Goal: Task Accomplishment & Management: Complete application form

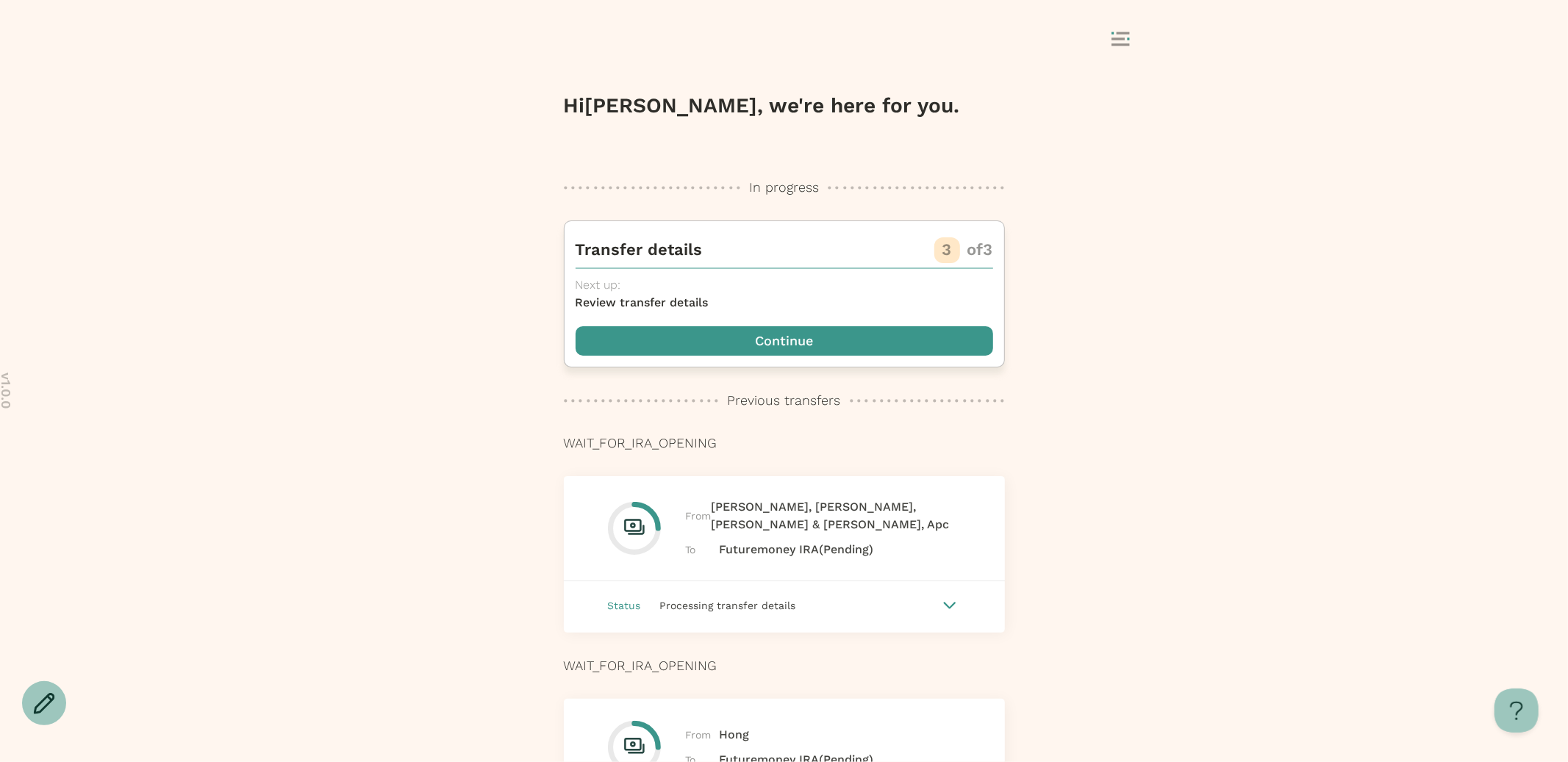
click at [925, 345] on span "button" at bounding box center [784, 341] width 418 height 30
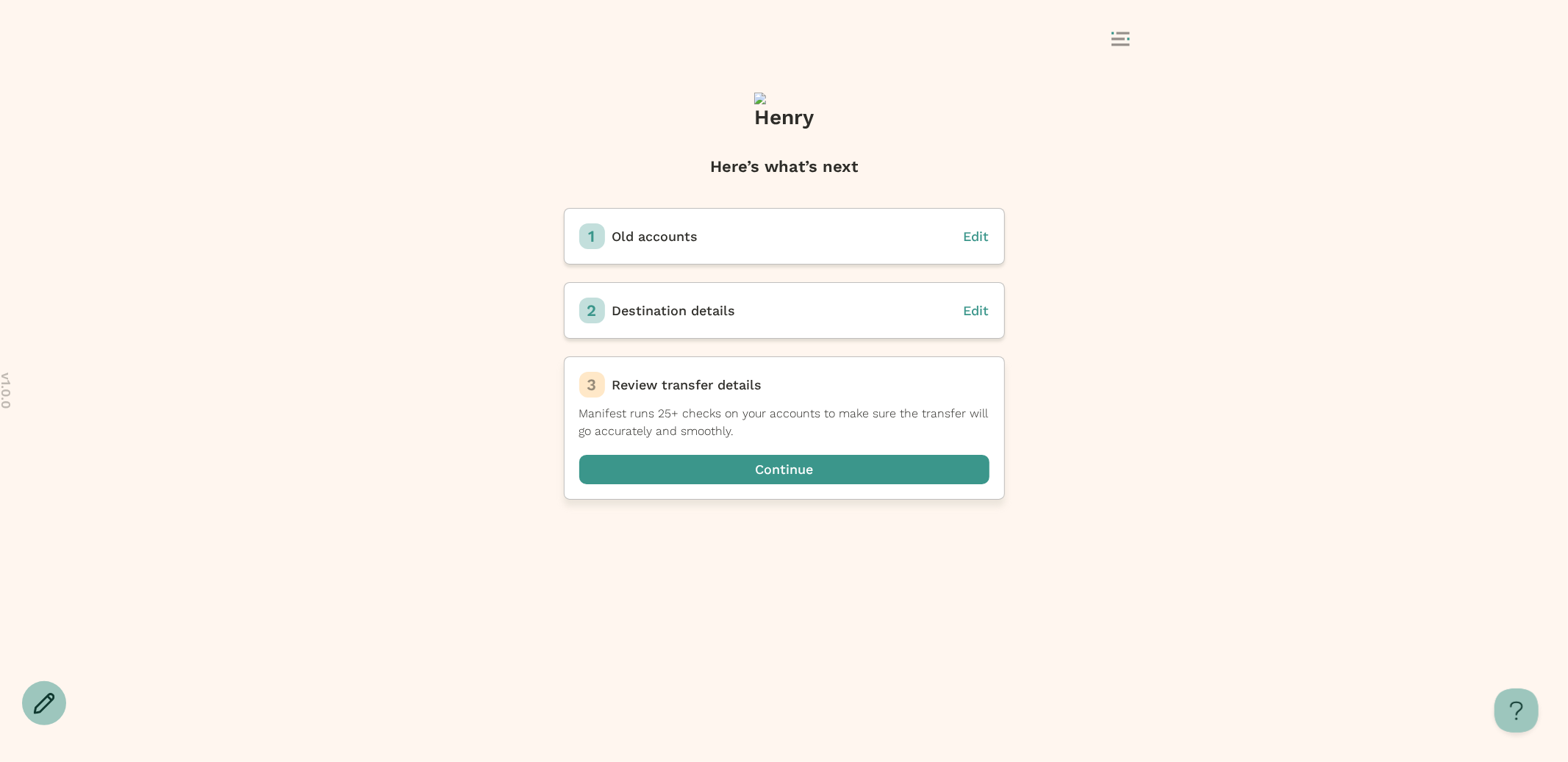
click at [892, 459] on span "button" at bounding box center [784, 470] width 410 height 30
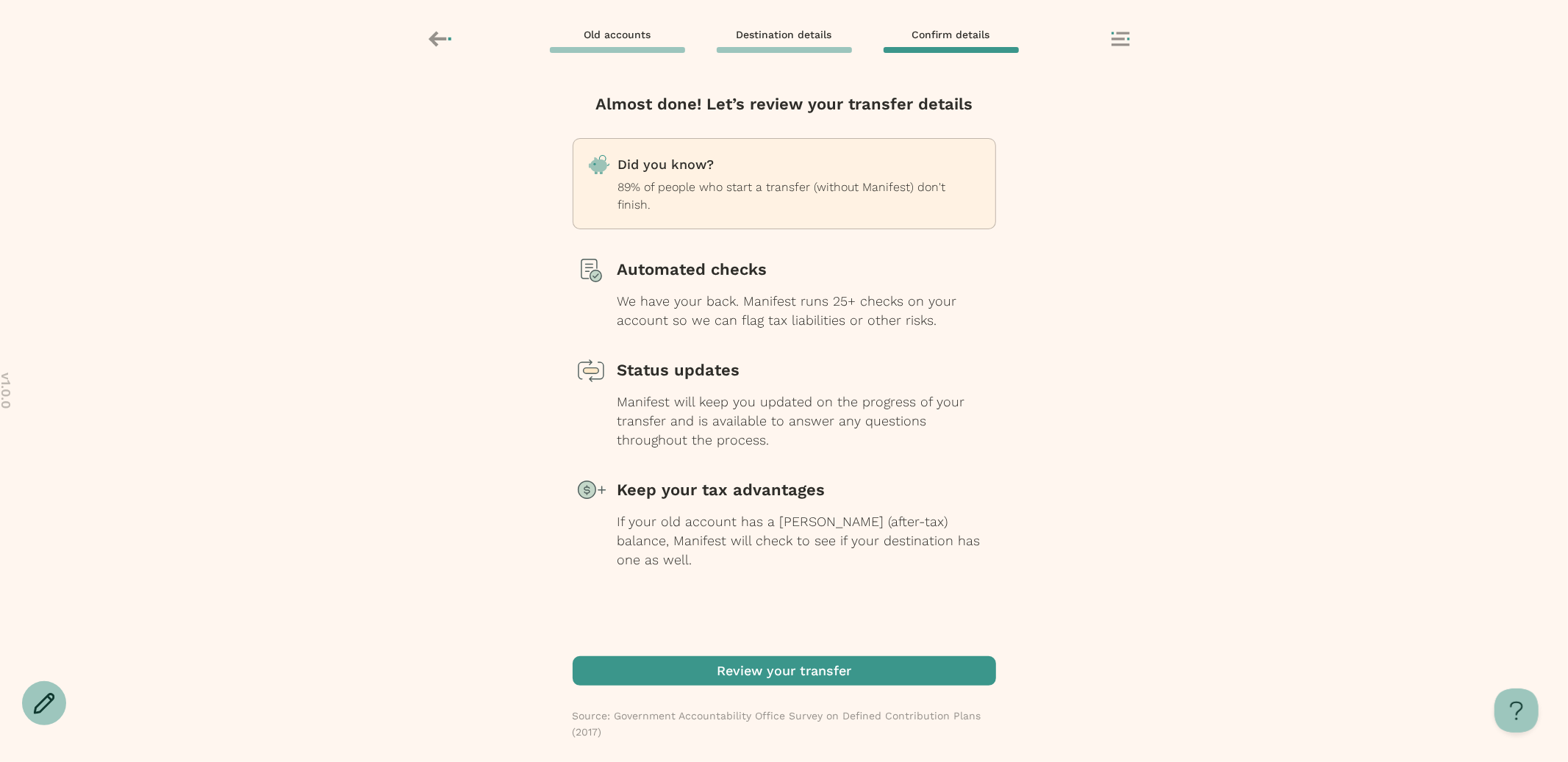
click at [793, 682] on span "button" at bounding box center [784, 671] width 423 height 30
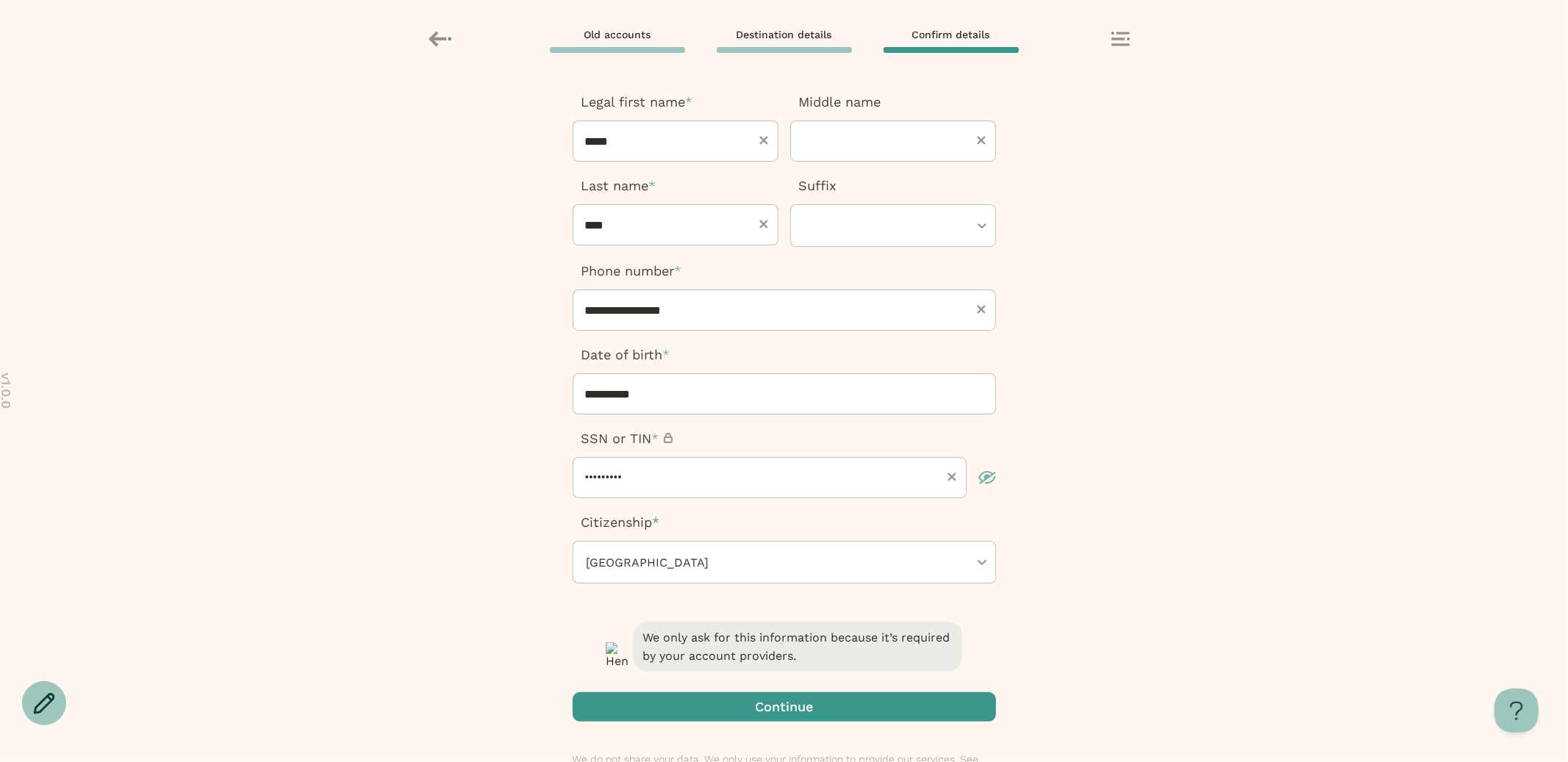
scroll to position [122, 0]
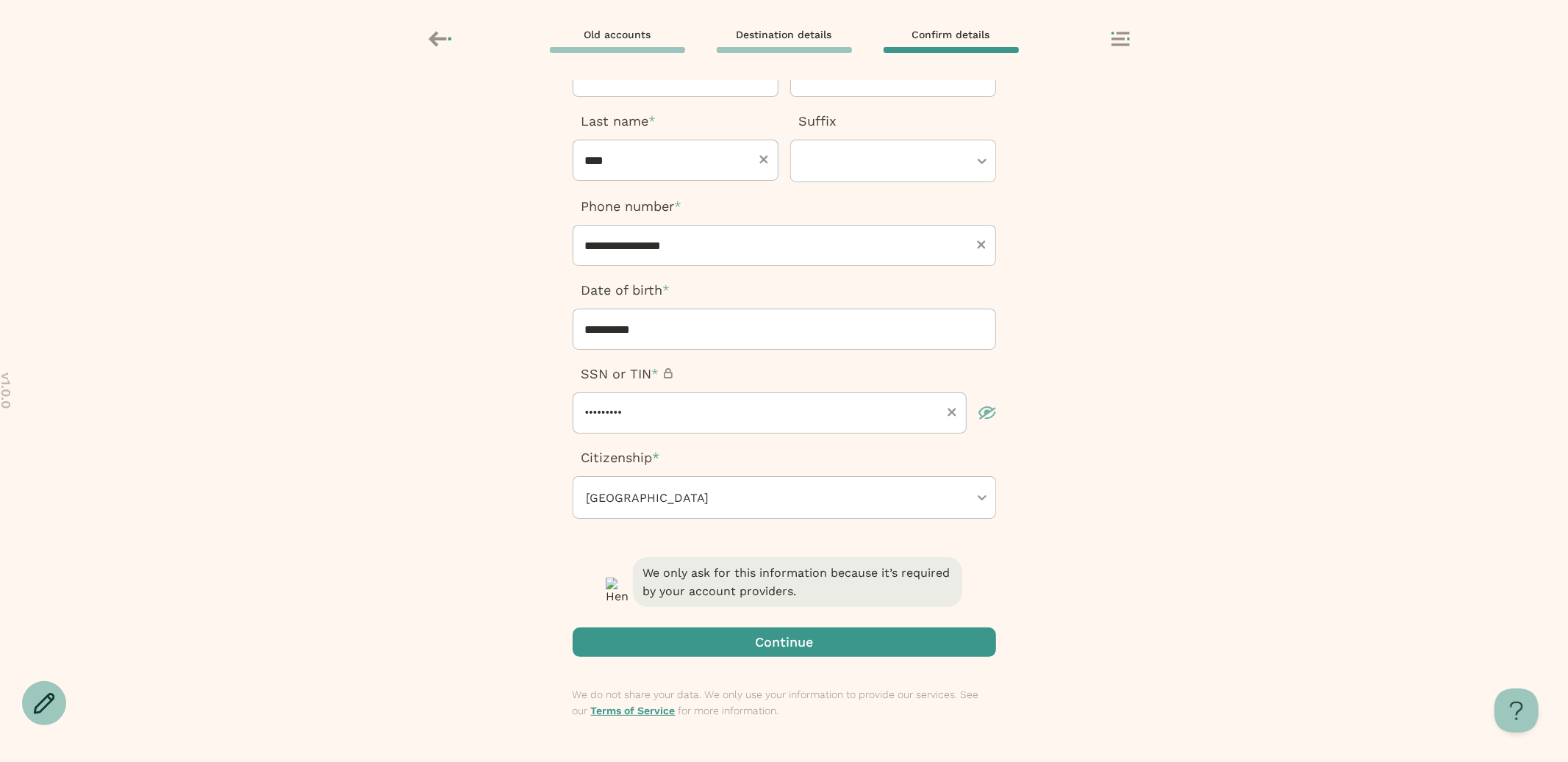
click at [693, 639] on span "button" at bounding box center [784, 642] width 423 height 30
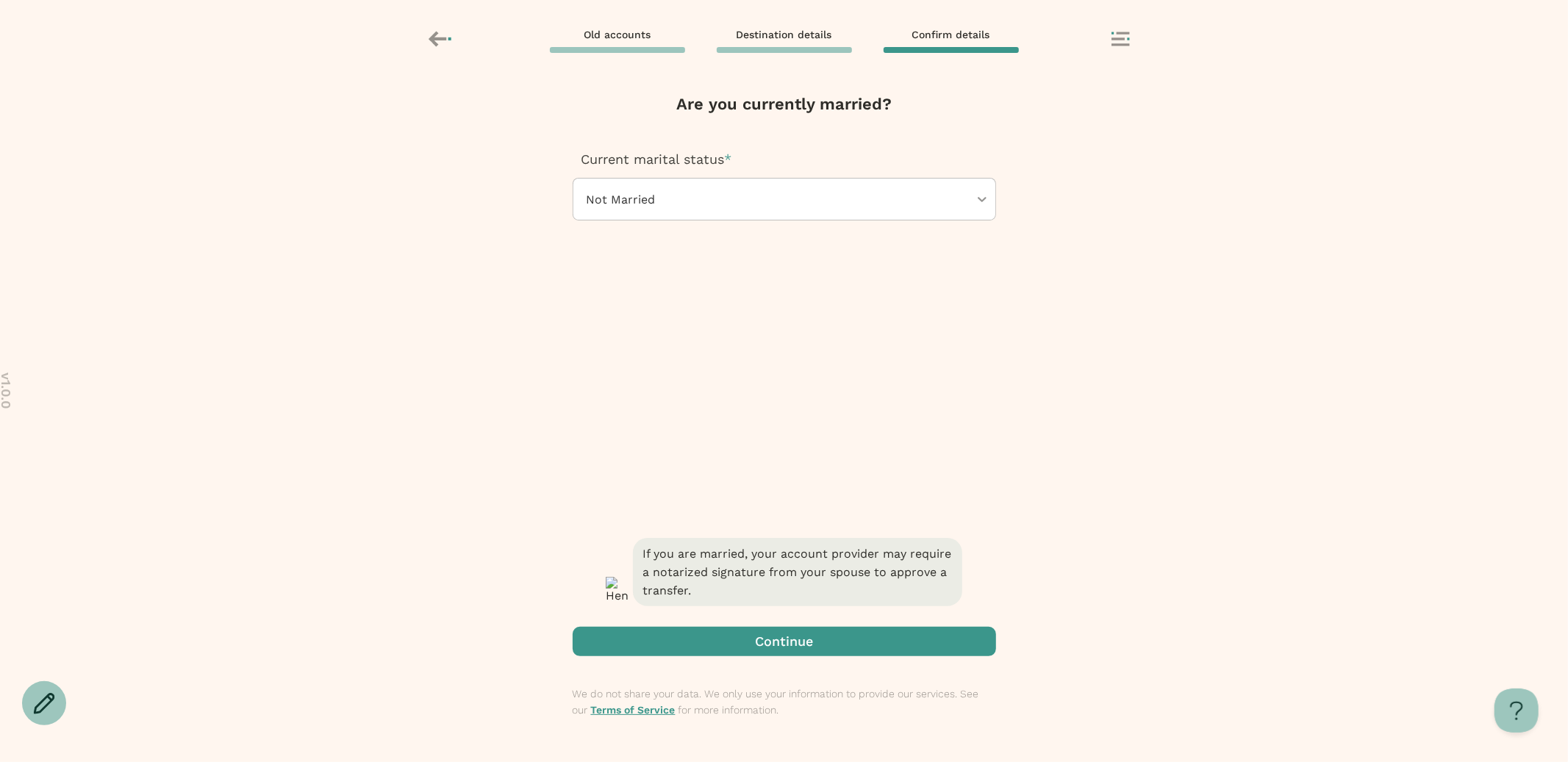
click at [691, 638] on span "button" at bounding box center [784, 641] width 423 height 30
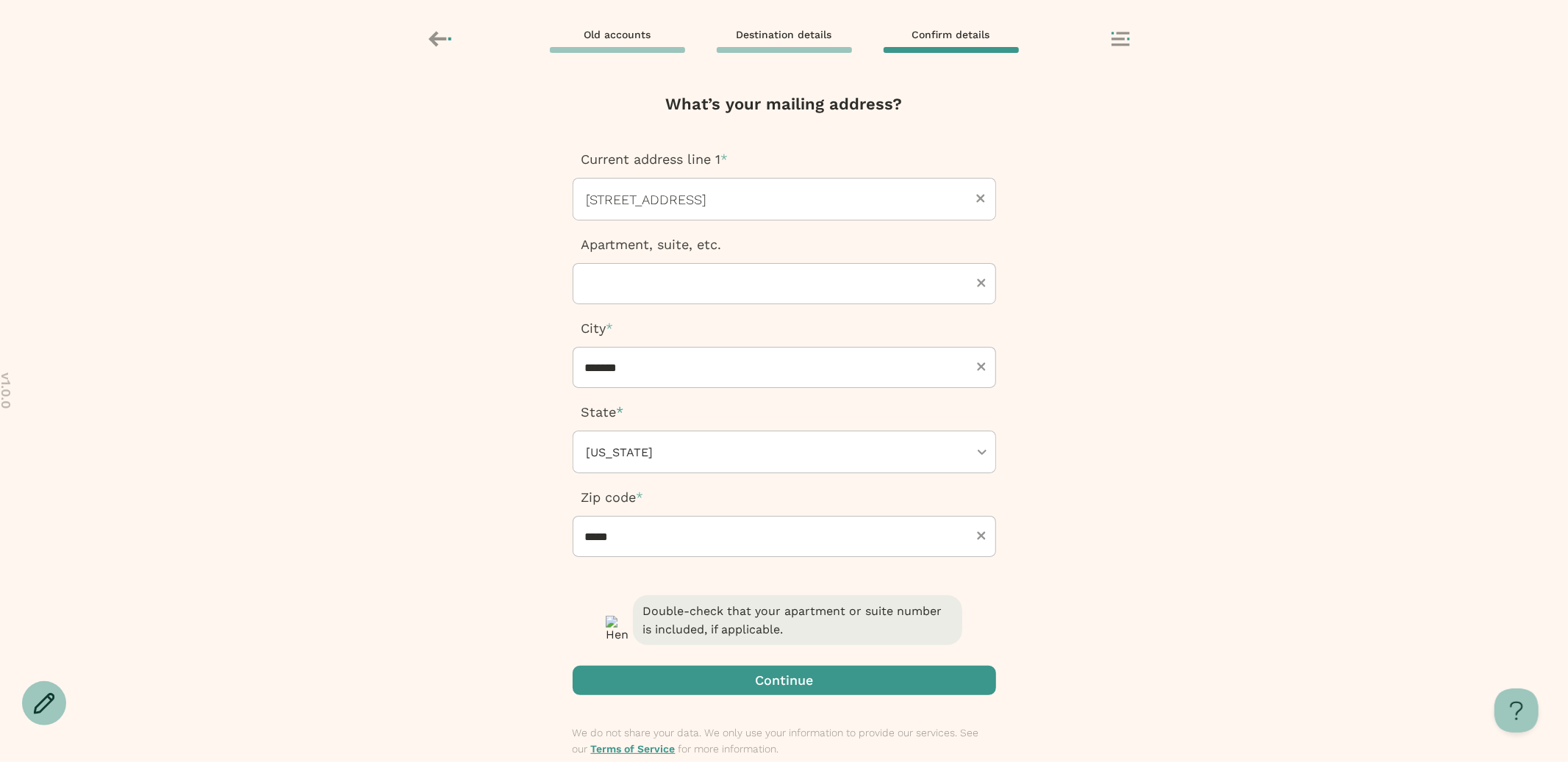
scroll to position [38, 0]
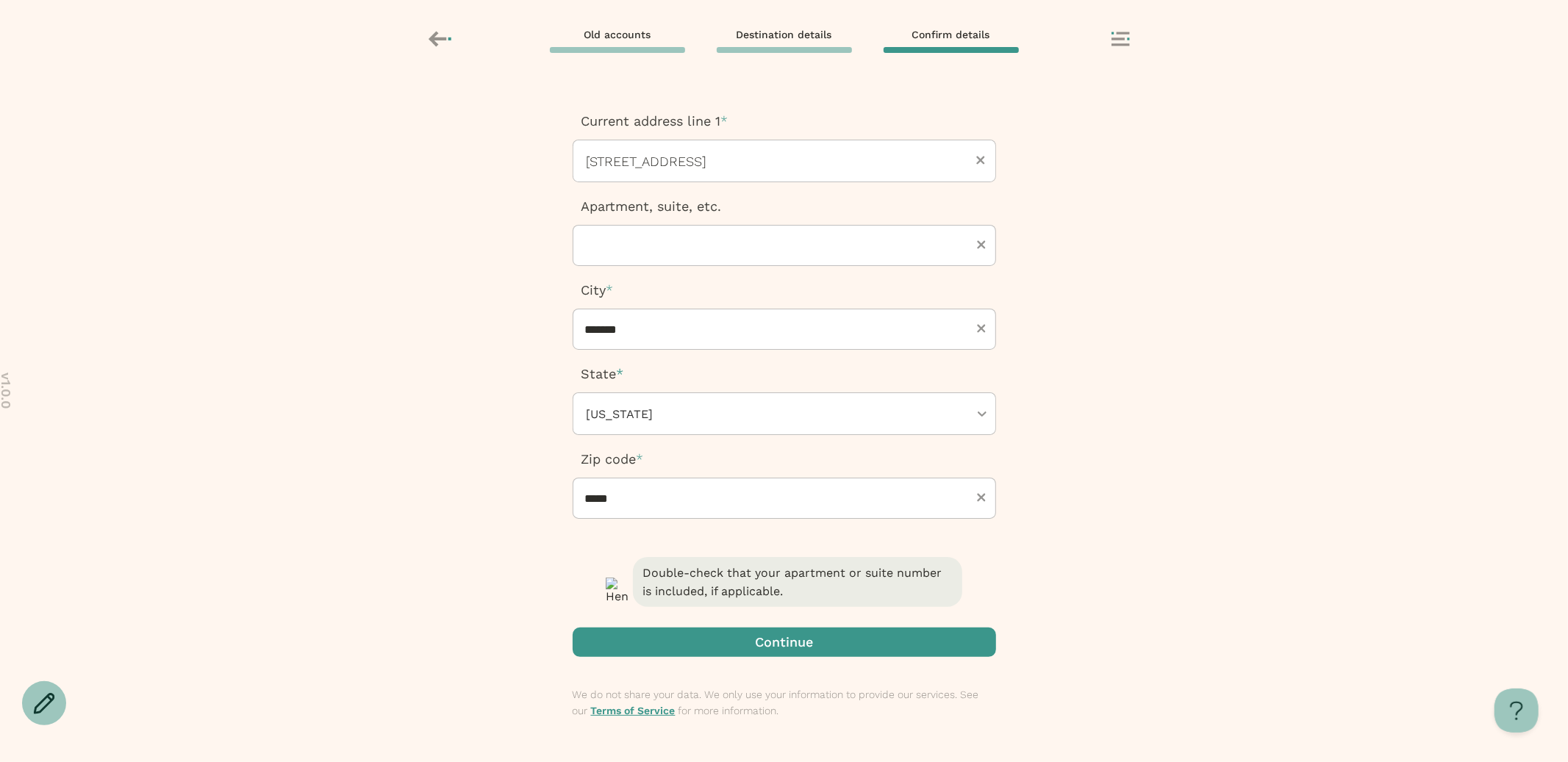
click at [691, 638] on span "button" at bounding box center [784, 642] width 423 height 30
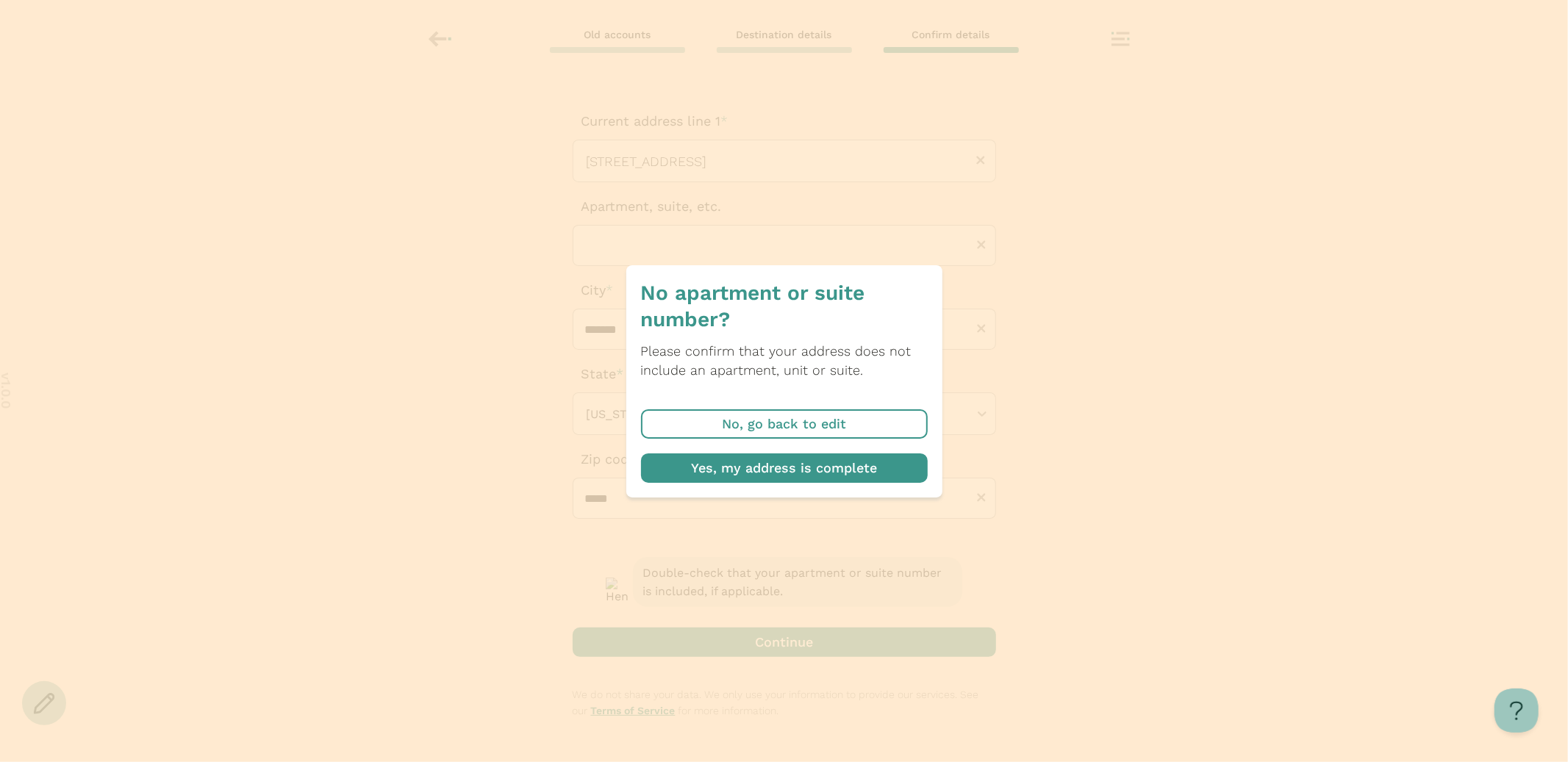
click at [845, 458] on span "button" at bounding box center [784, 468] width 287 height 30
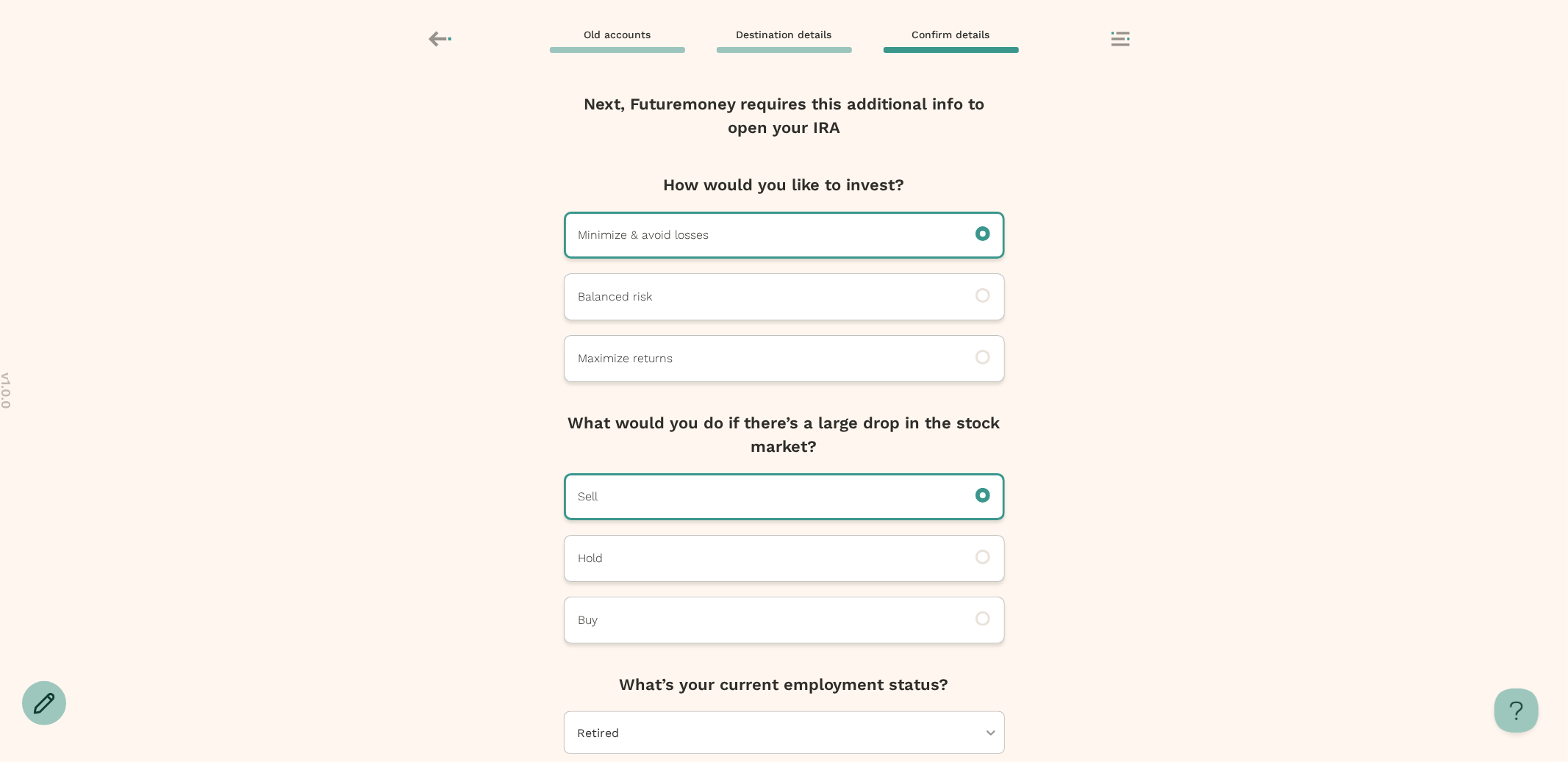
scroll to position [78, 0]
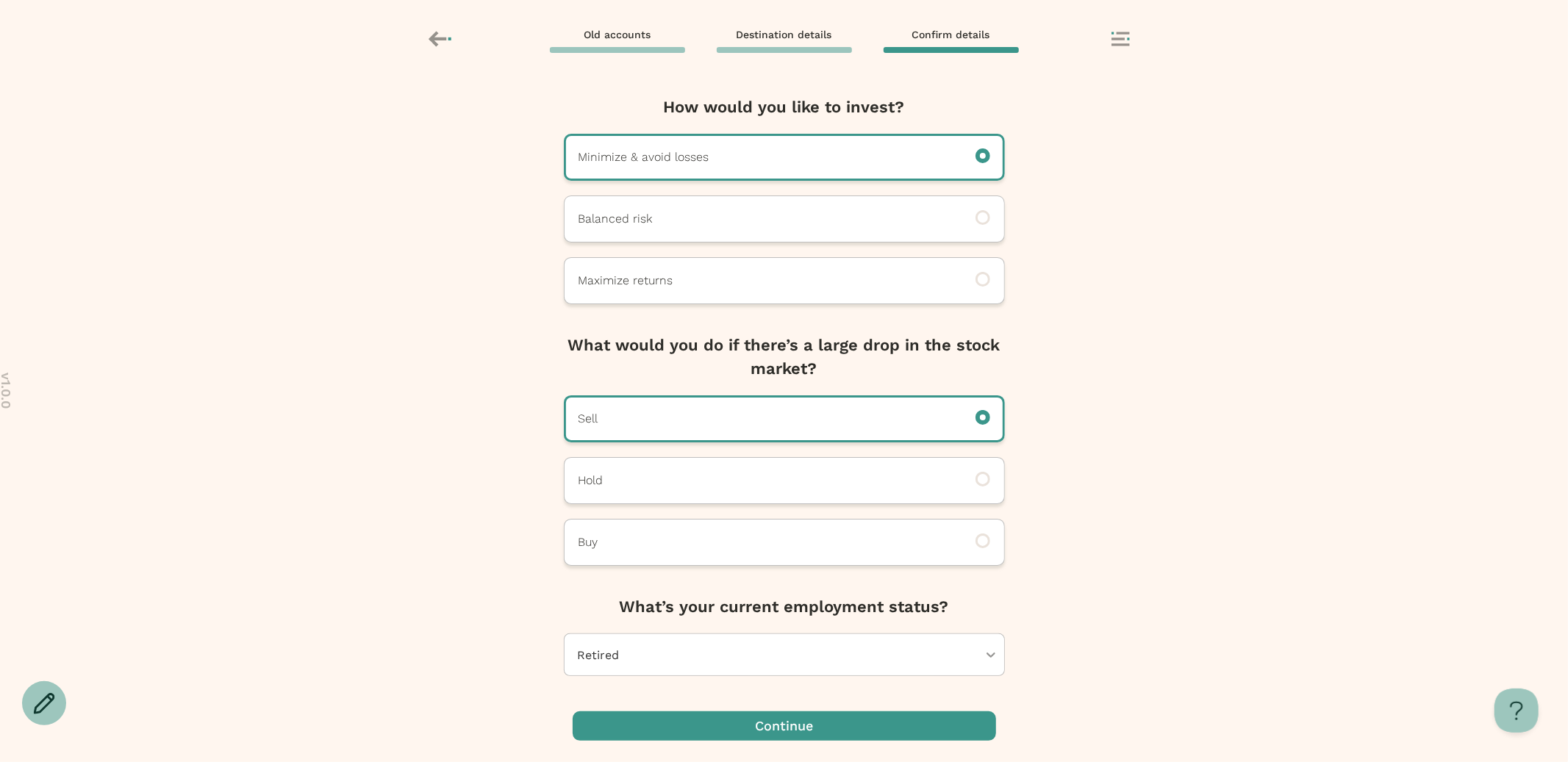
click at [732, 712] on span "button" at bounding box center [784, 726] width 423 height 30
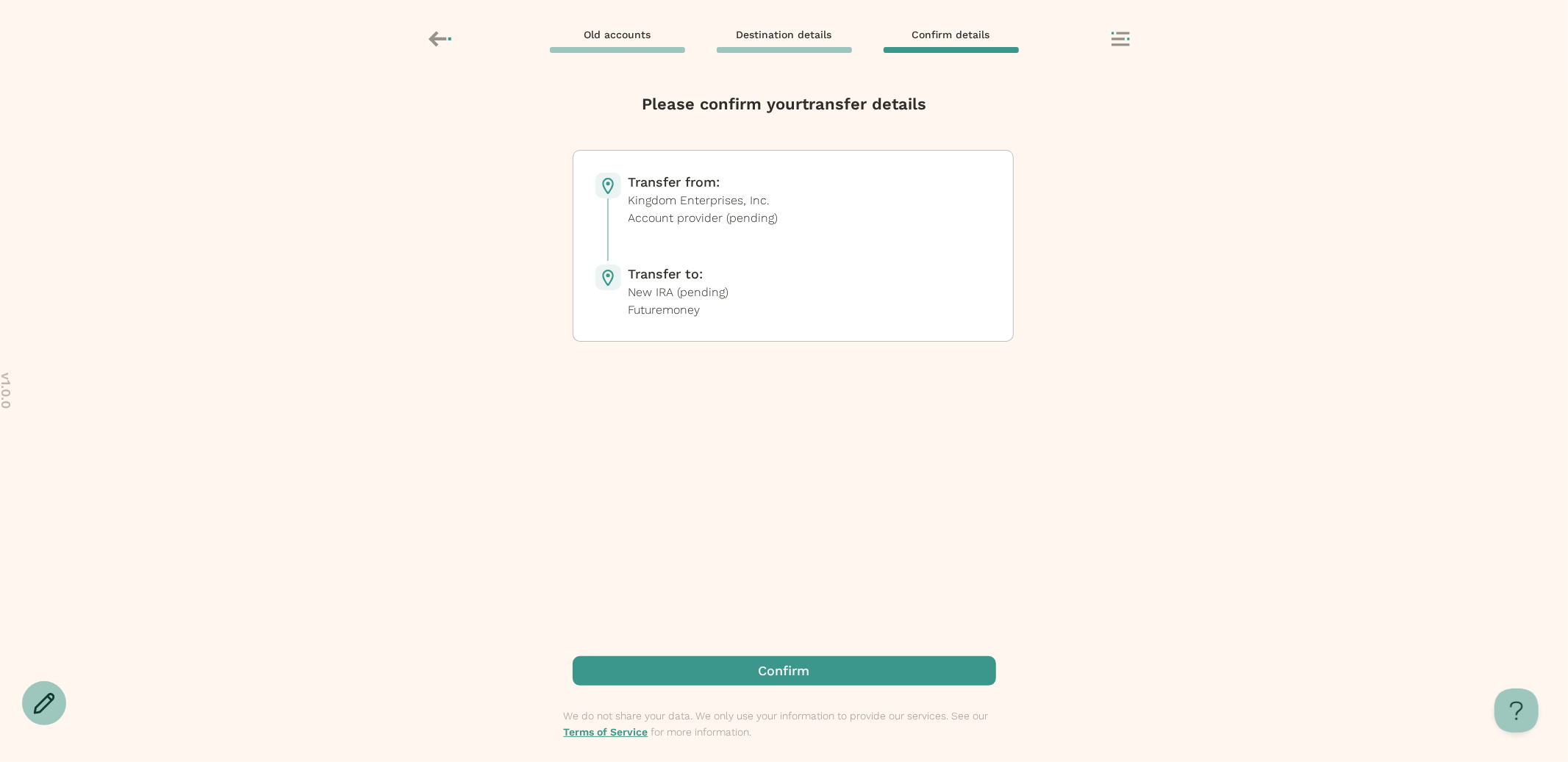
click at [741, 672] on span "button" at bounding box center [784, 671] width 423 height 30
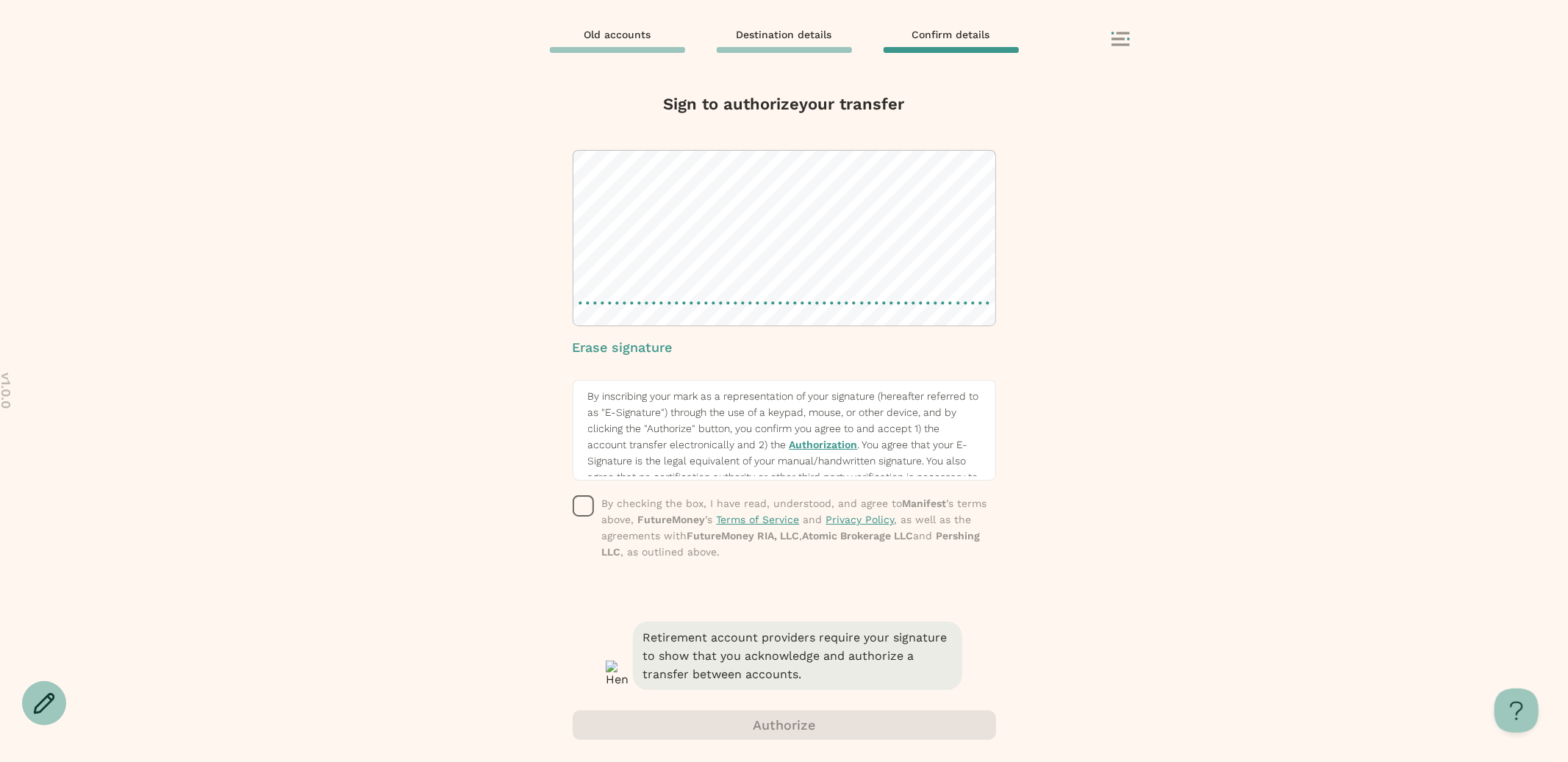
click at [620, 494] on div "Erase signature By inscribing your mark as a representation of your signature (…" at bounding box center [784, 384] width 423 height 469
click at [581, 506] on icon "button" at bounding box center [584, 506] width 22 height 22
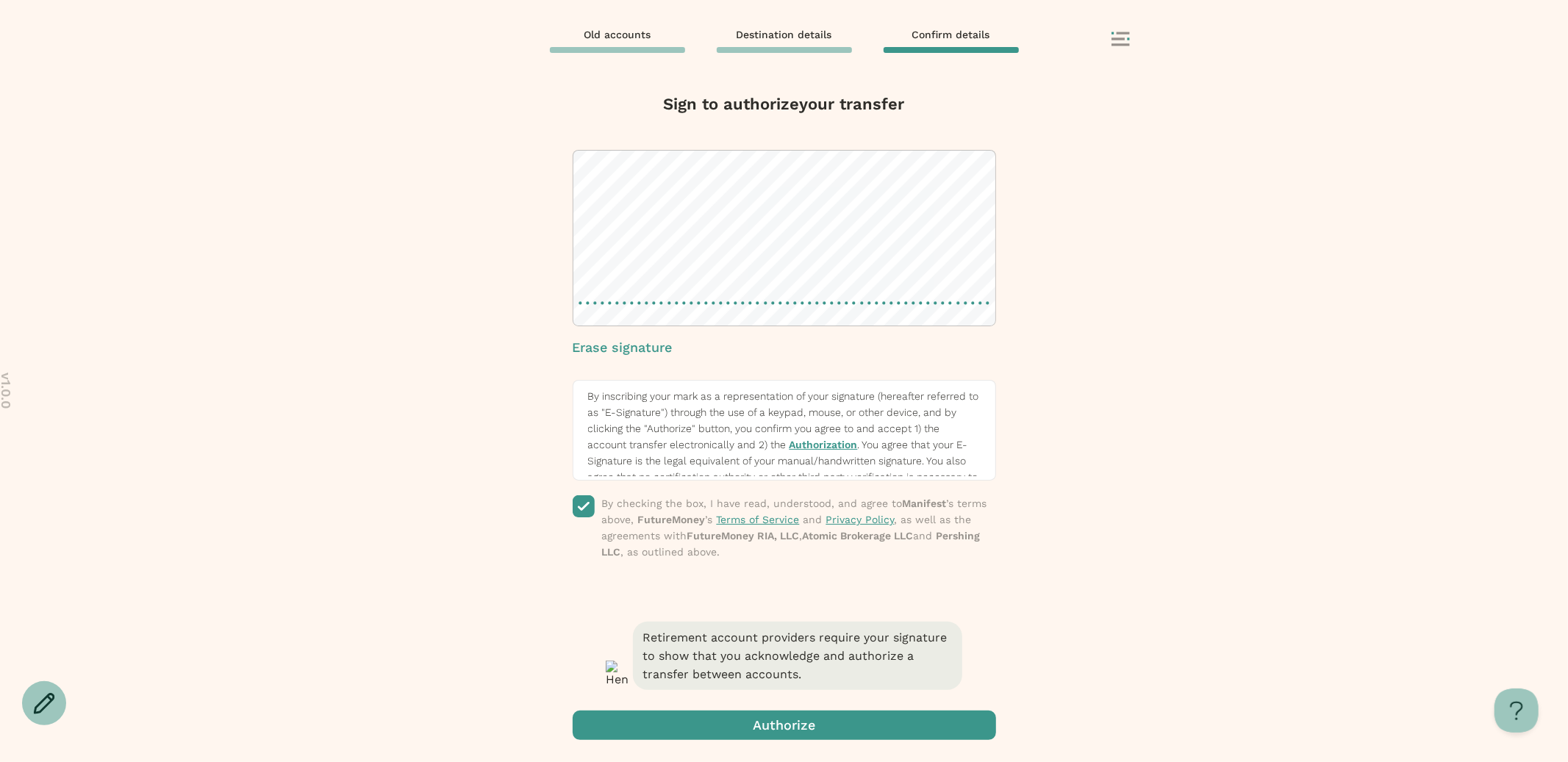
click at [704, 724] on span "button" at bounding box center [784, 725] width 423 height 30
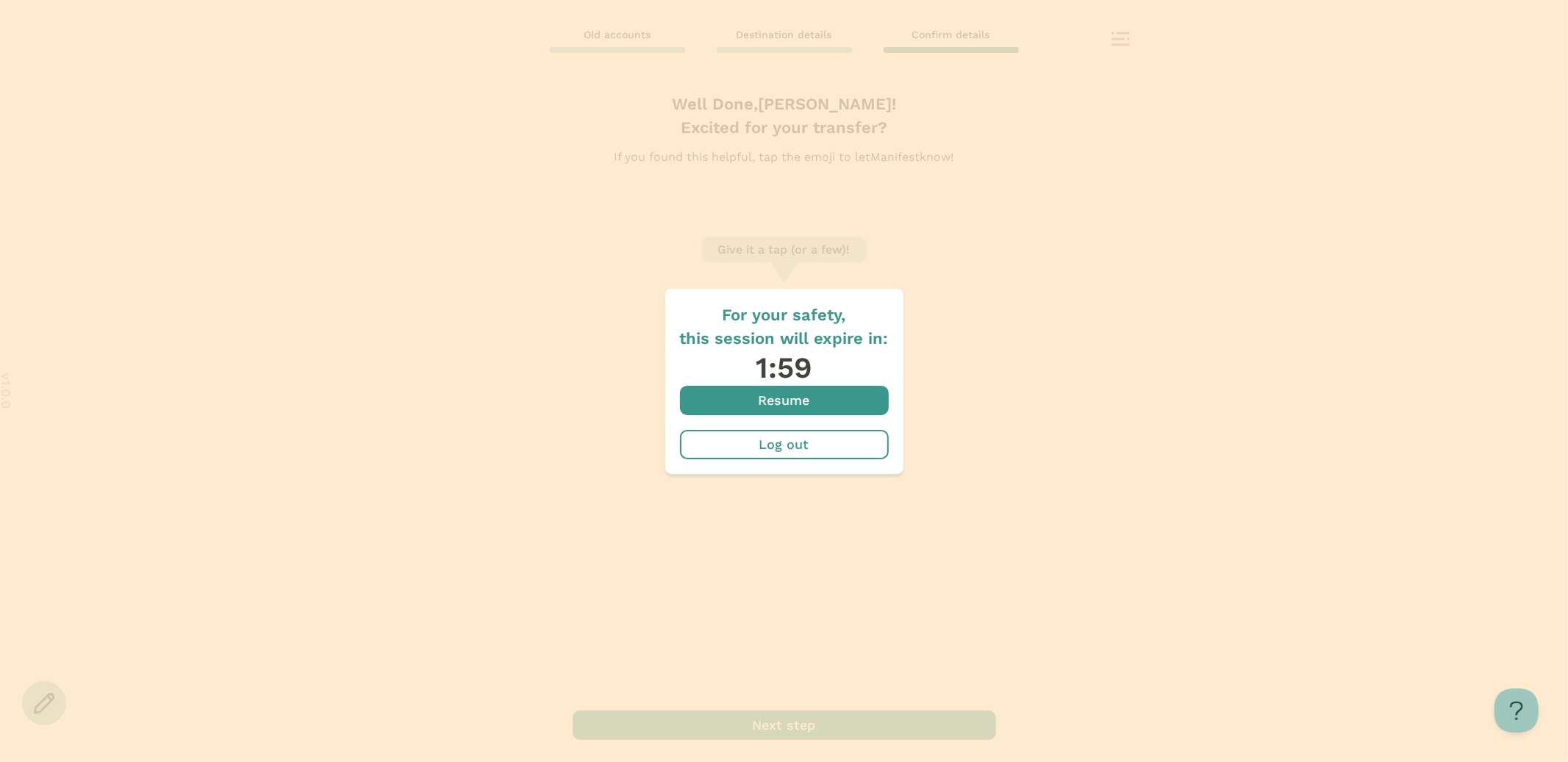
click at [797, 412] on span "button" at bounding box center [784, 400] width 208 height 30
